Goal: Transaction & Acquisition: Purchase product/service

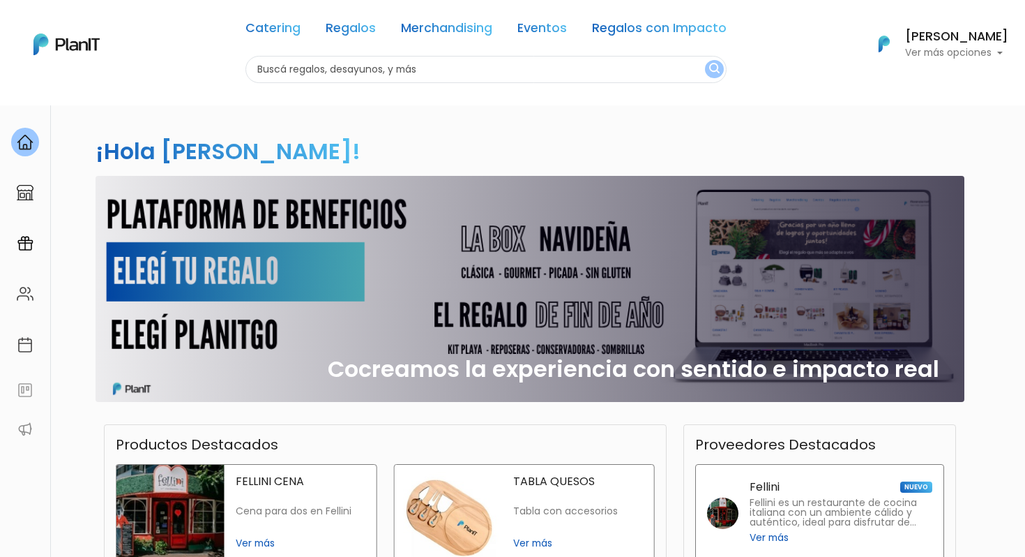
click at [531, 70] on input "text" at bounding box center [486, 69] width 481 height 27
type input "uruguay"
click at [705, 60] on button "submit" at bounding box center [714, 69] width 19 height 18
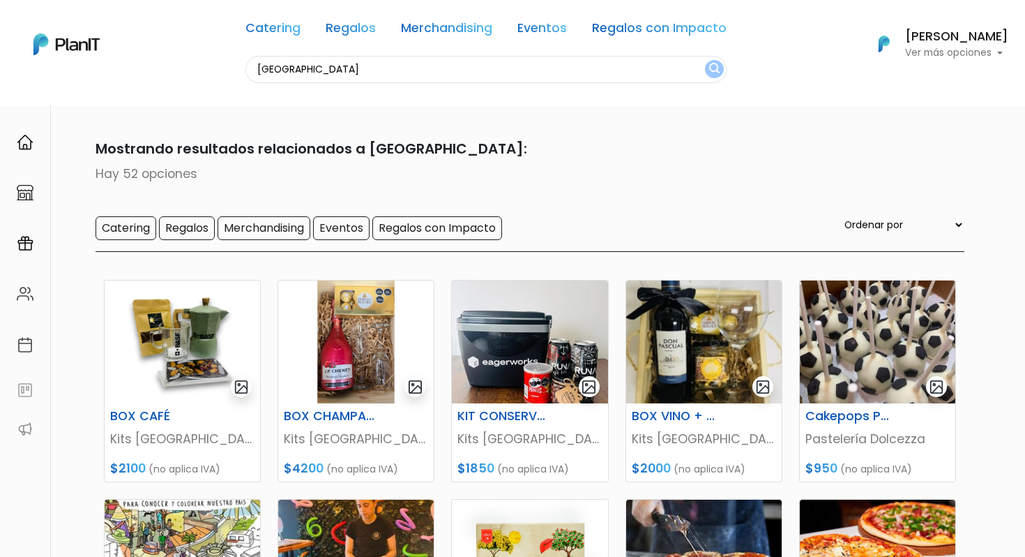
click at [451, 62] on input "uruguay" at bounding box center [486, 69] width 481 height 27
type input "uruguayo"
click at [705, 60] on button "submit" at bounding box center [714, 69] width 19 height 18
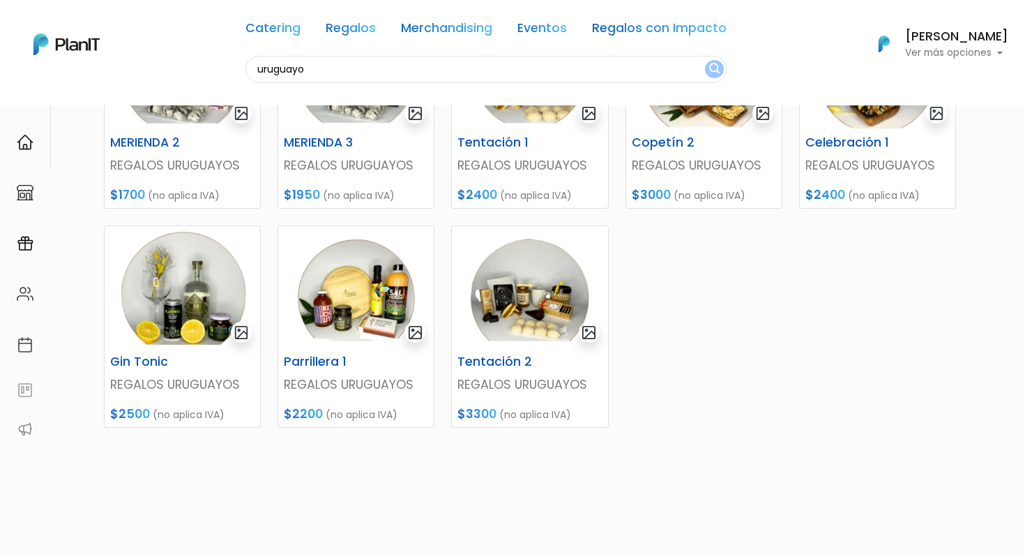
scroll to position [493, 0]
click at [541, 308] on img at bounding box center [530, 286] width 156 height 123
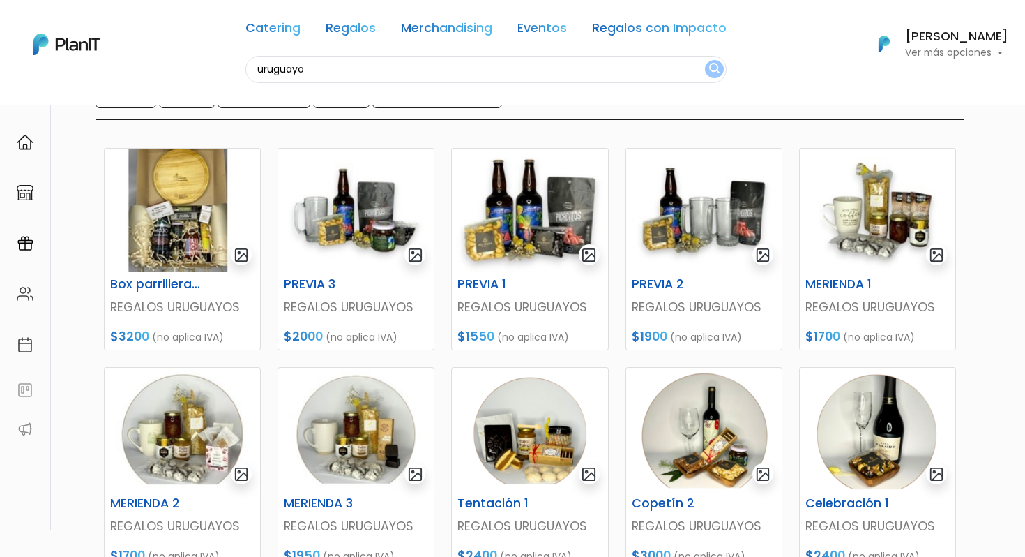
scroll to position [0, 0]
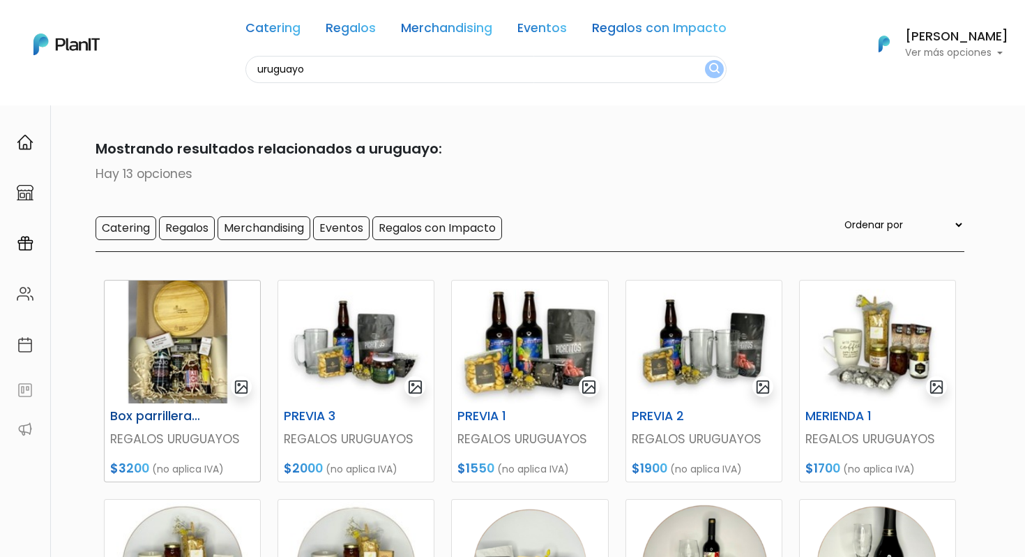
click at [190, 330] on img at bounding box center [183, 341] width 156 height 123
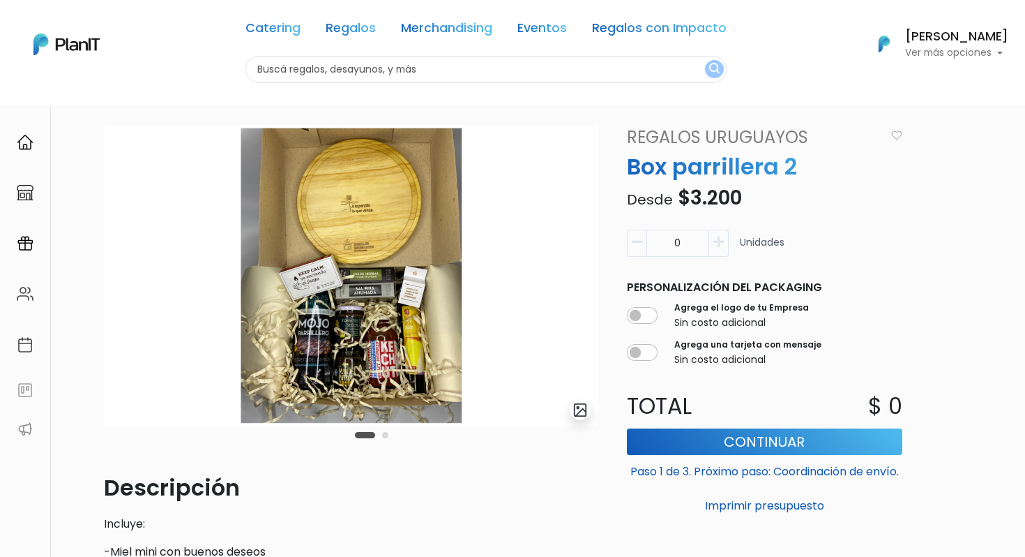
scroll to position [17, 0]
